Goal: Find specific page/section: Find specific page/section

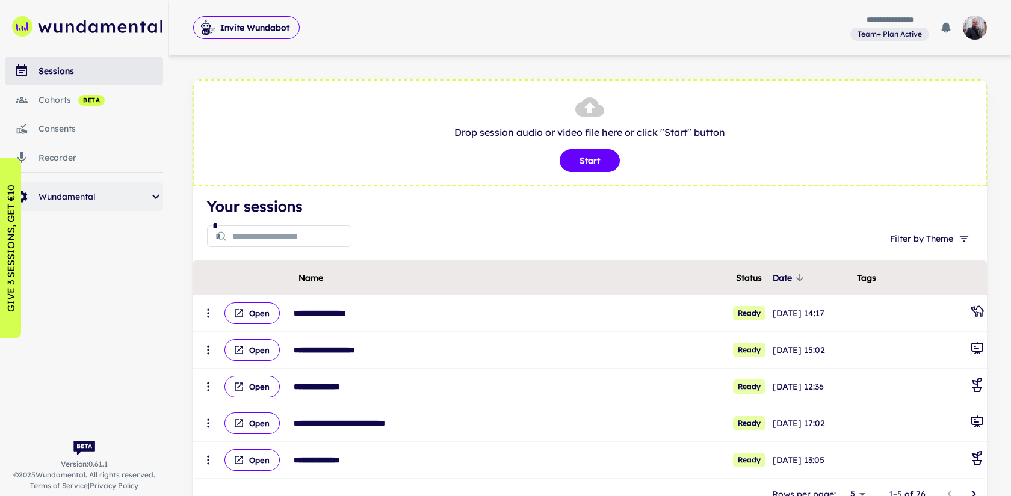
click at [105, 205] on div "Wundamental" at bounding box center [84, 196] width 158 height 29
click at [100, 225] on span "clients" at bounding box center [110, 230] width 105 height 13
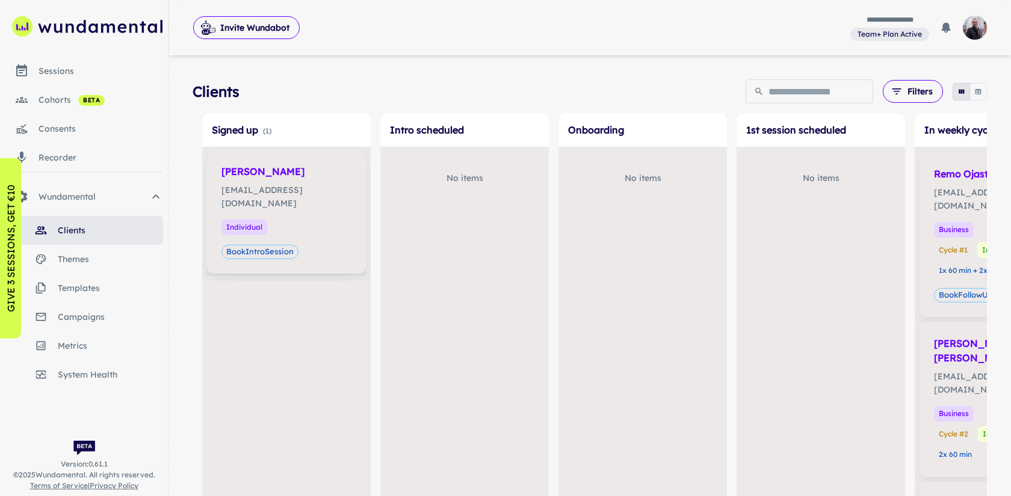
click at [321, 190] on p "[EMAIL_ADDRESS][DOMAIN_NAME]" at bounding box center [286, 197] width 130 height 26
